Goal: Navigation & Orientation: Find specific page/section

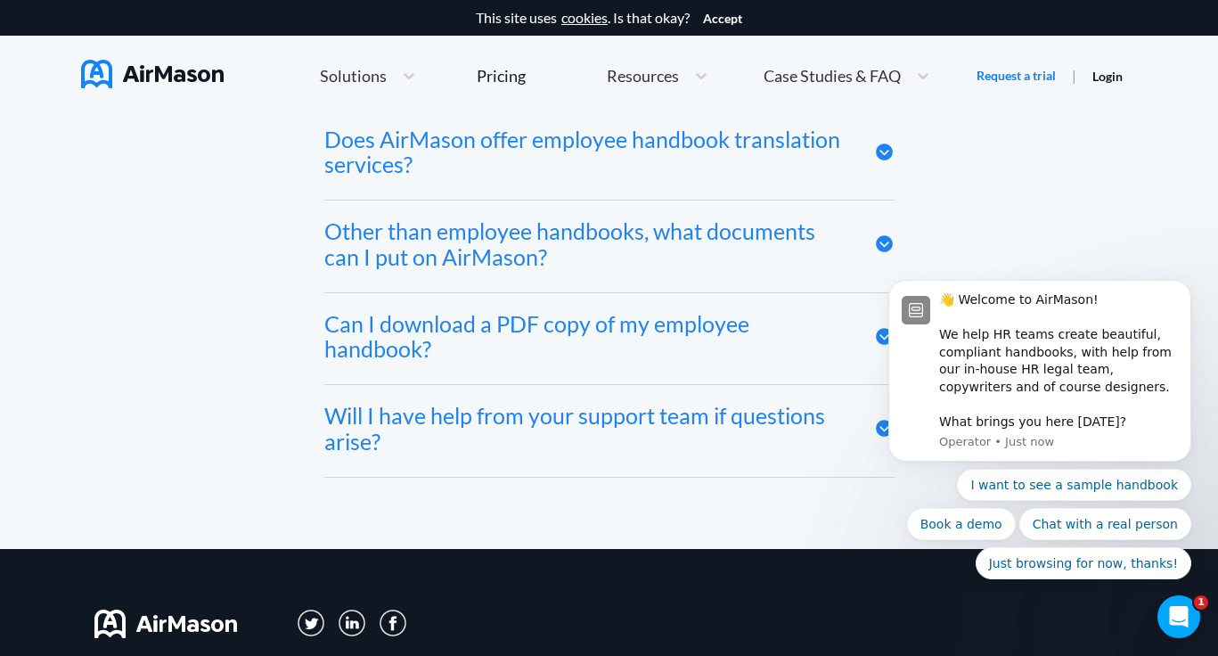
scroll to position [9838, 0]
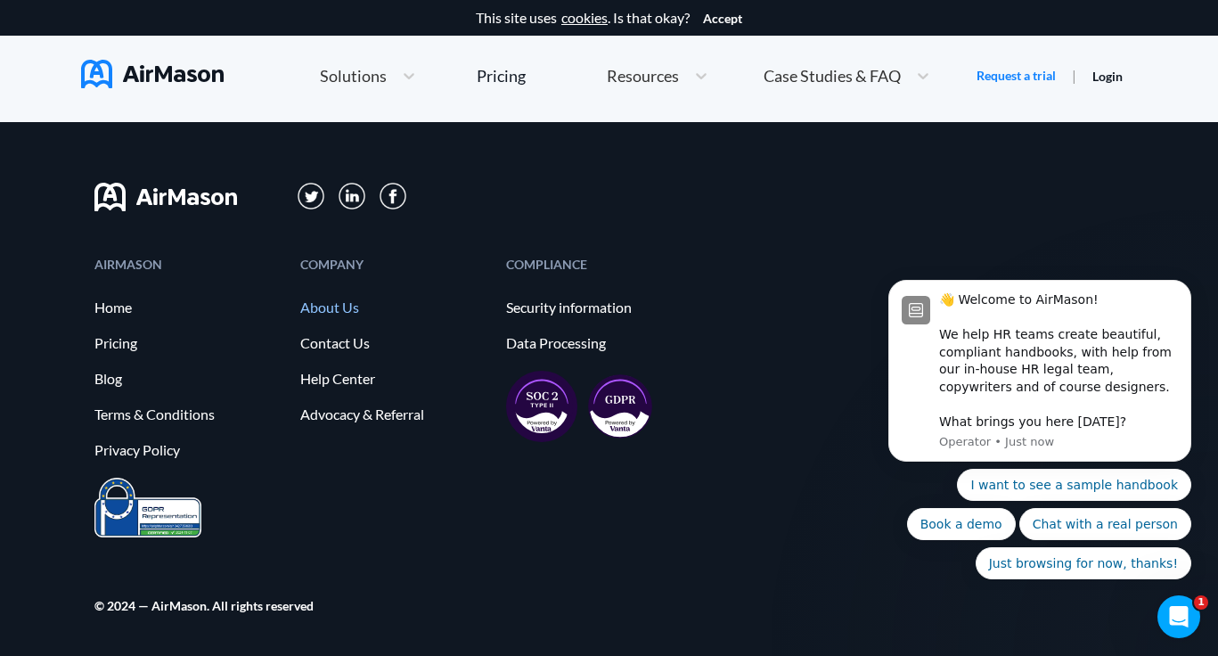
click at [322, 301] on link "About Us" at bounding box center [394, 307] width 188 height 16
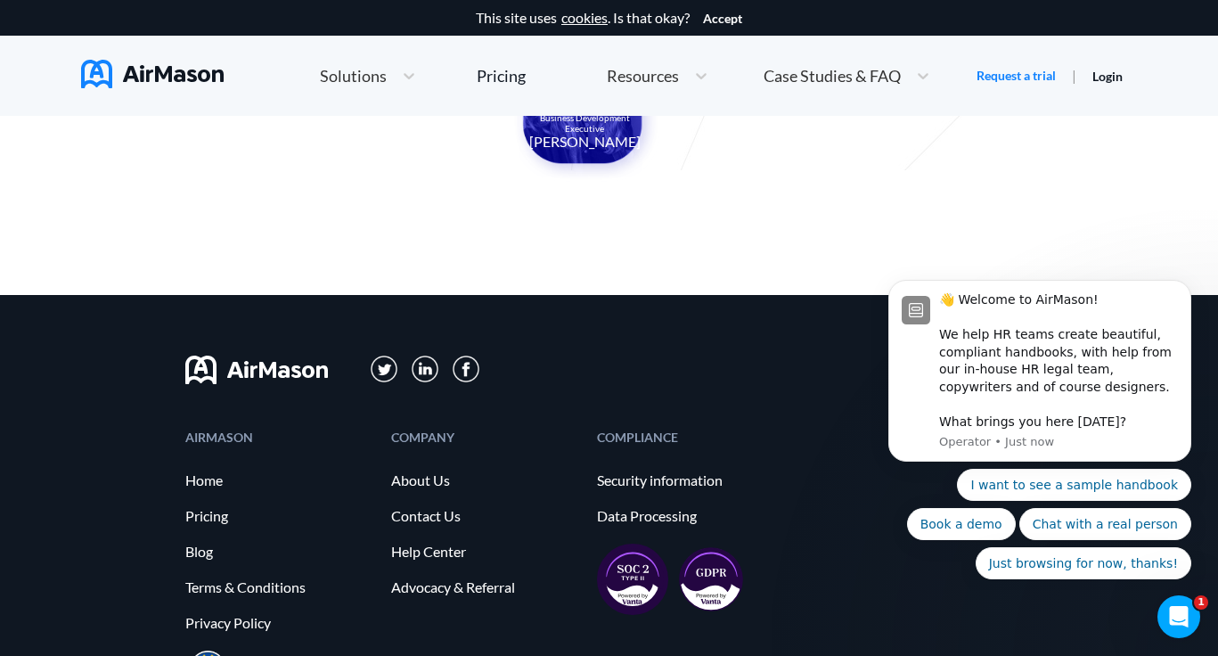
scroll to position [2030, 0]
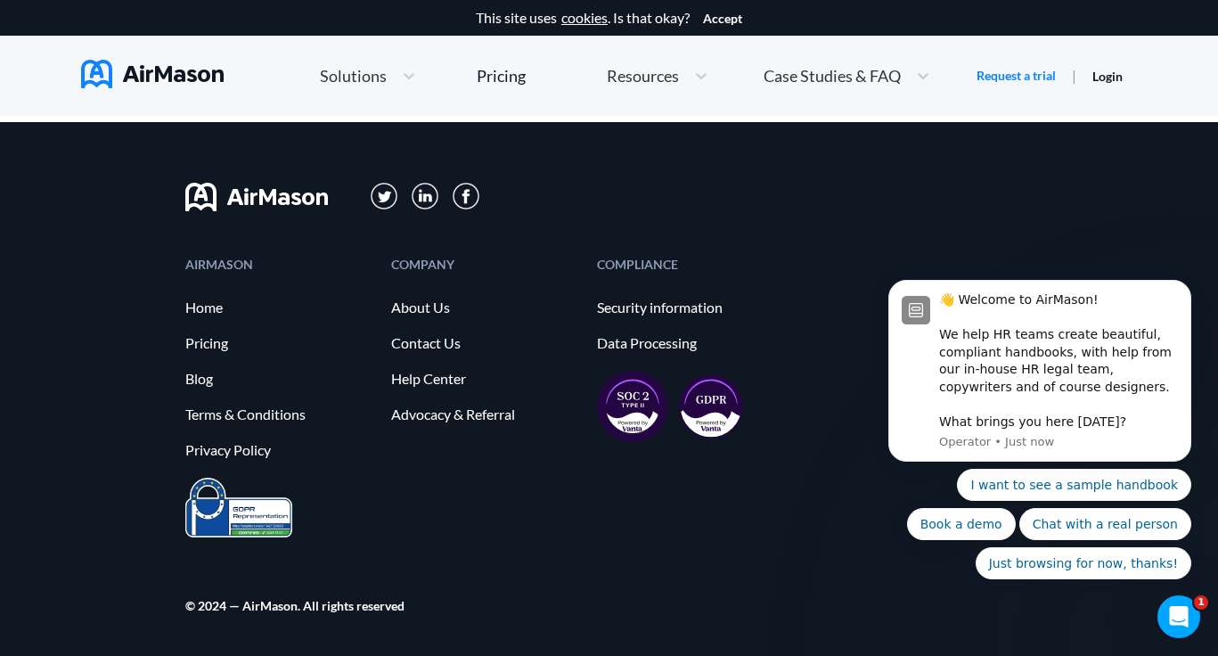
click at [259, 199] on img at bounding box center [256, 197] width 143 height 29
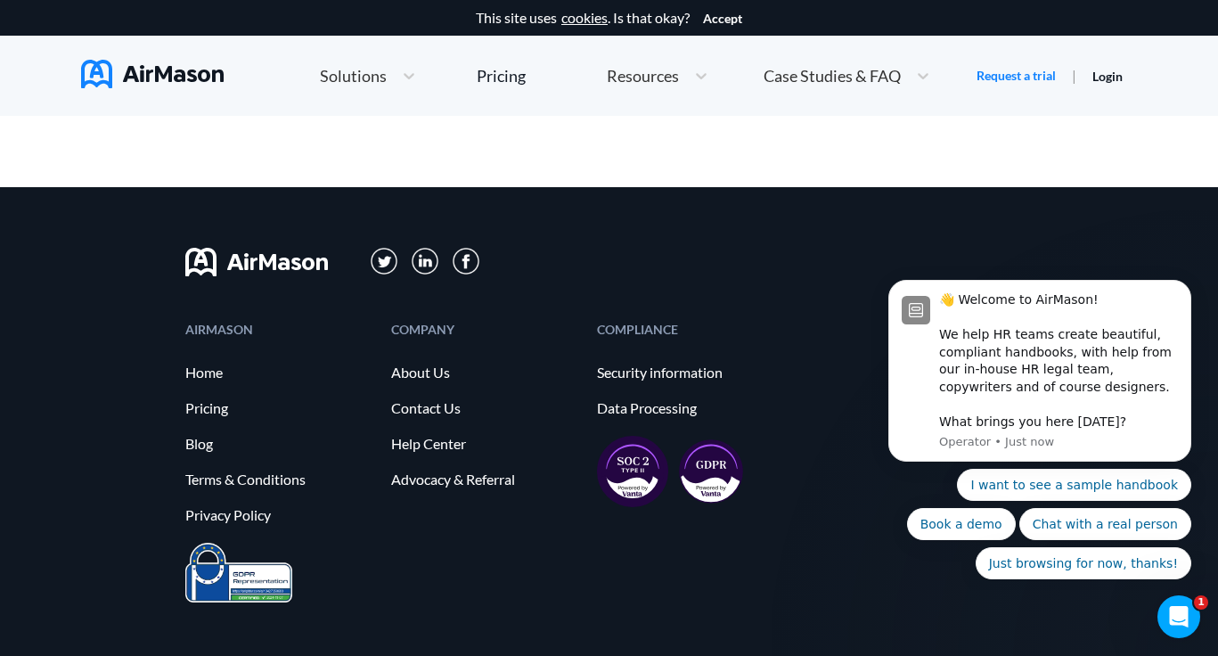
scroll to position [2030, 0]
